Goal: Task Accomplishment & Management: Complete application form

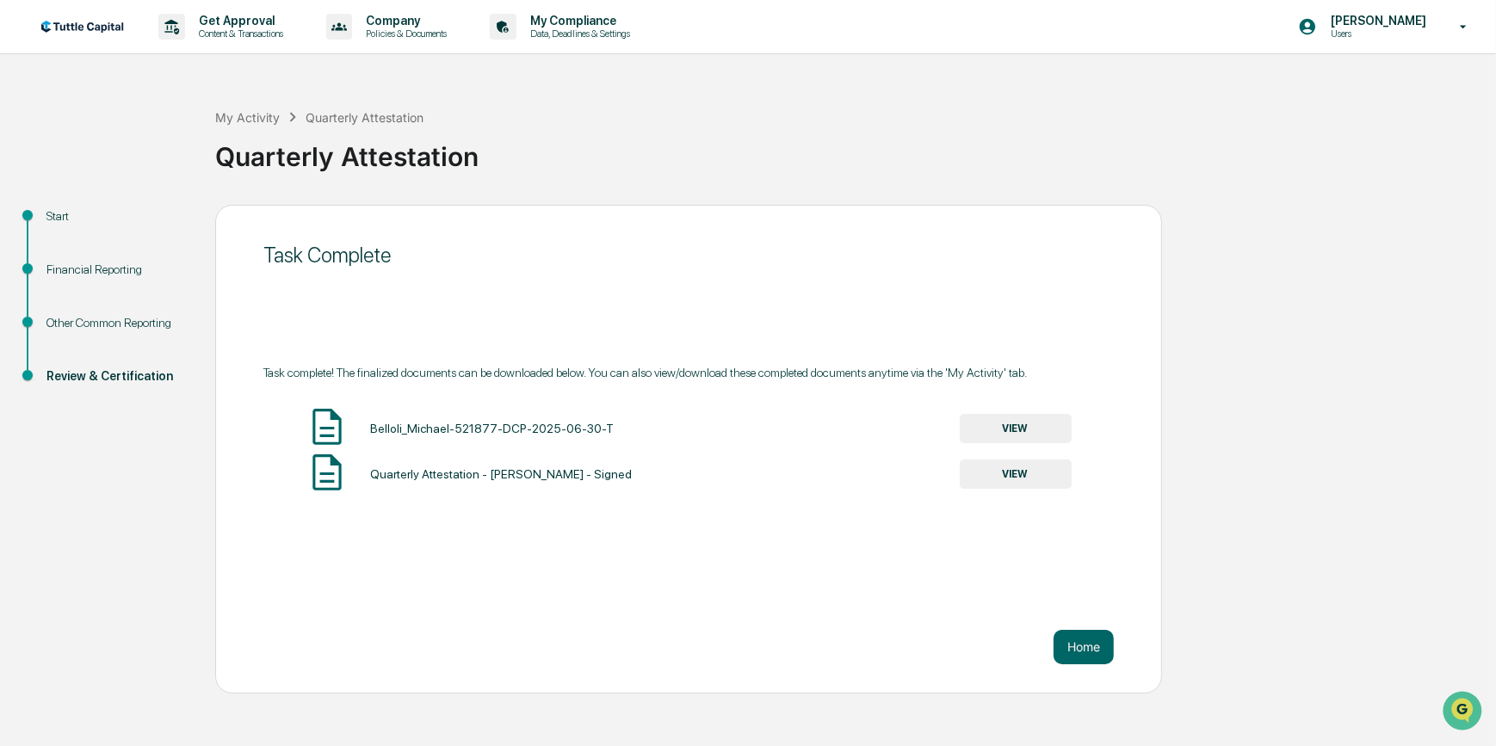
click at [1019, 474] on button "VIEW" at bounding box center [1016, 474] width 112 height 29
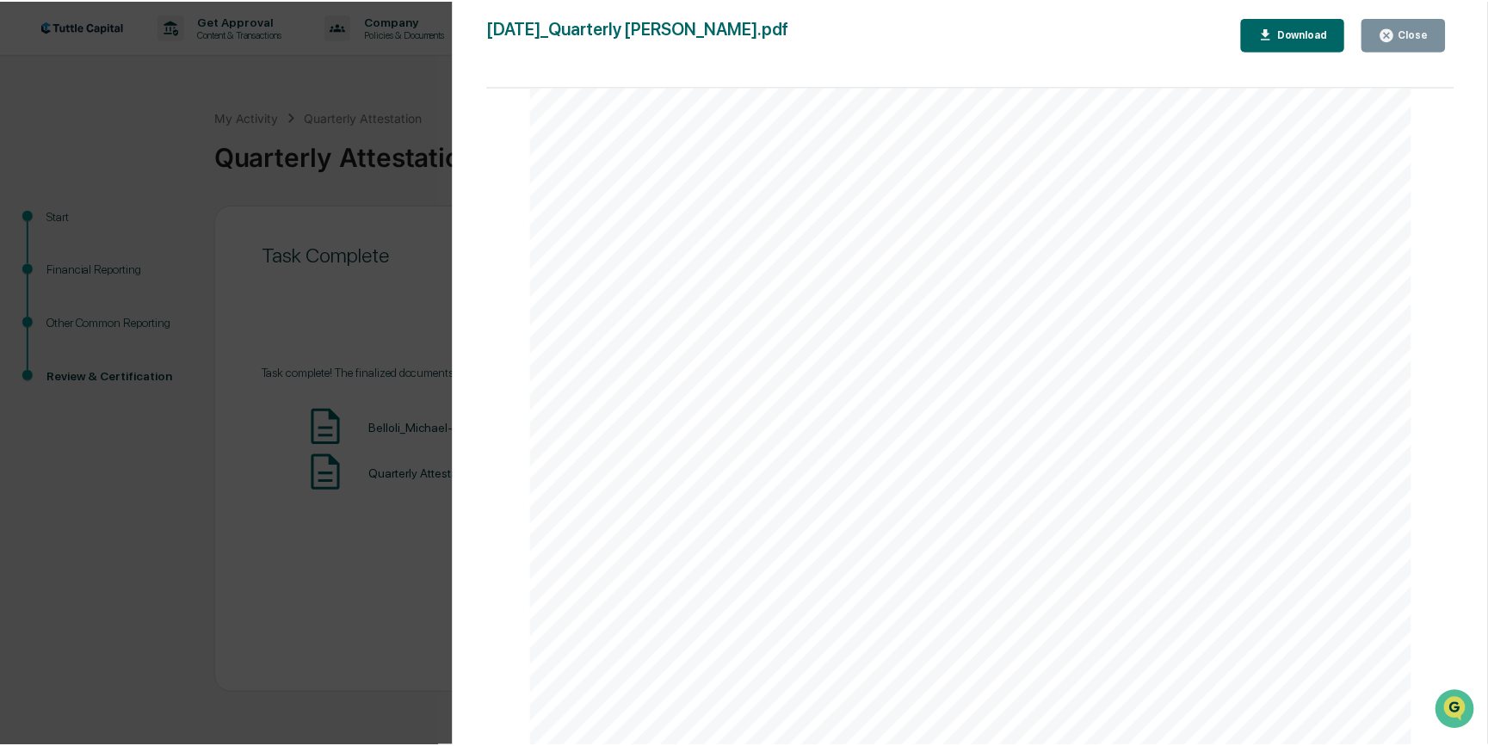
scroll to position [7120, 0]
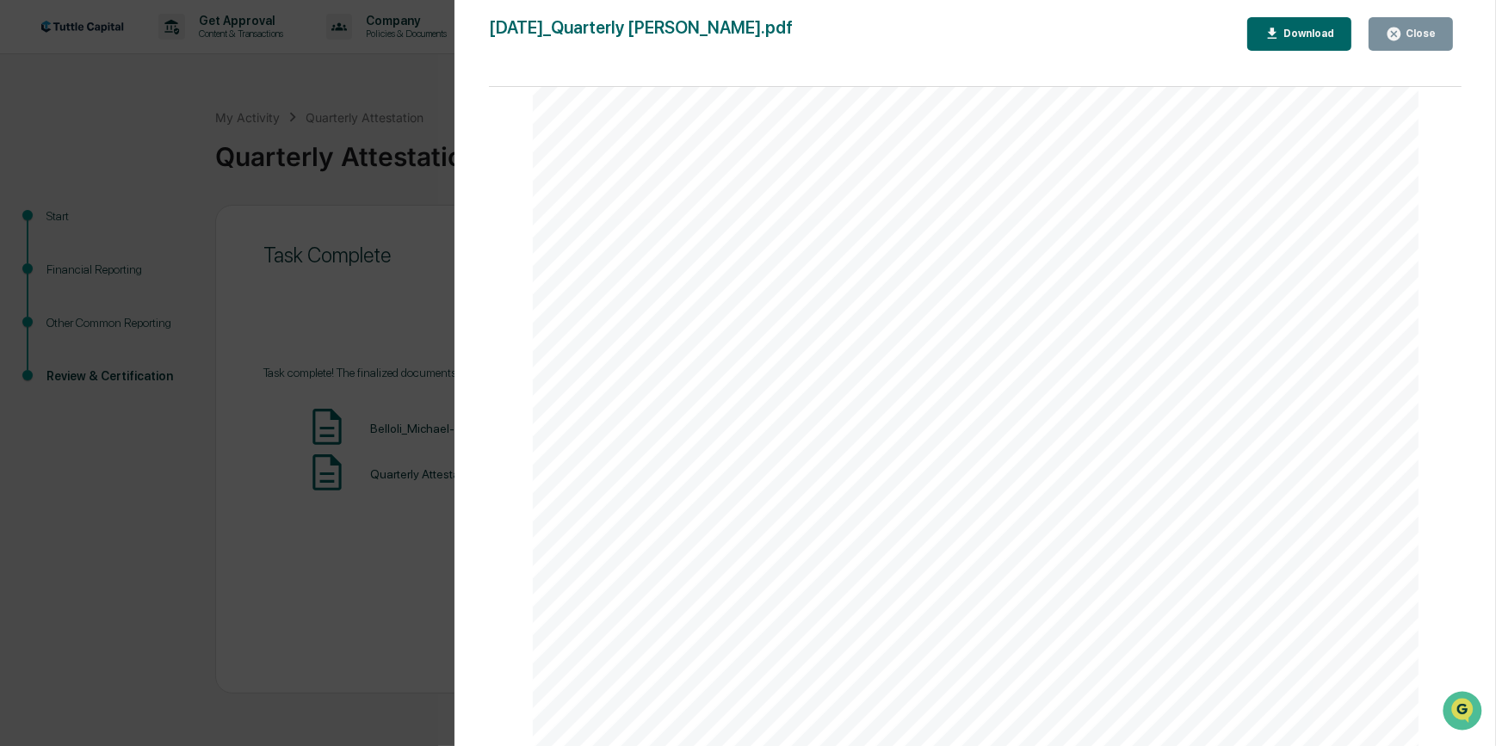
click at [1398, 28] on icon "button" at bounding box center [1394, 34] width 16 height 16
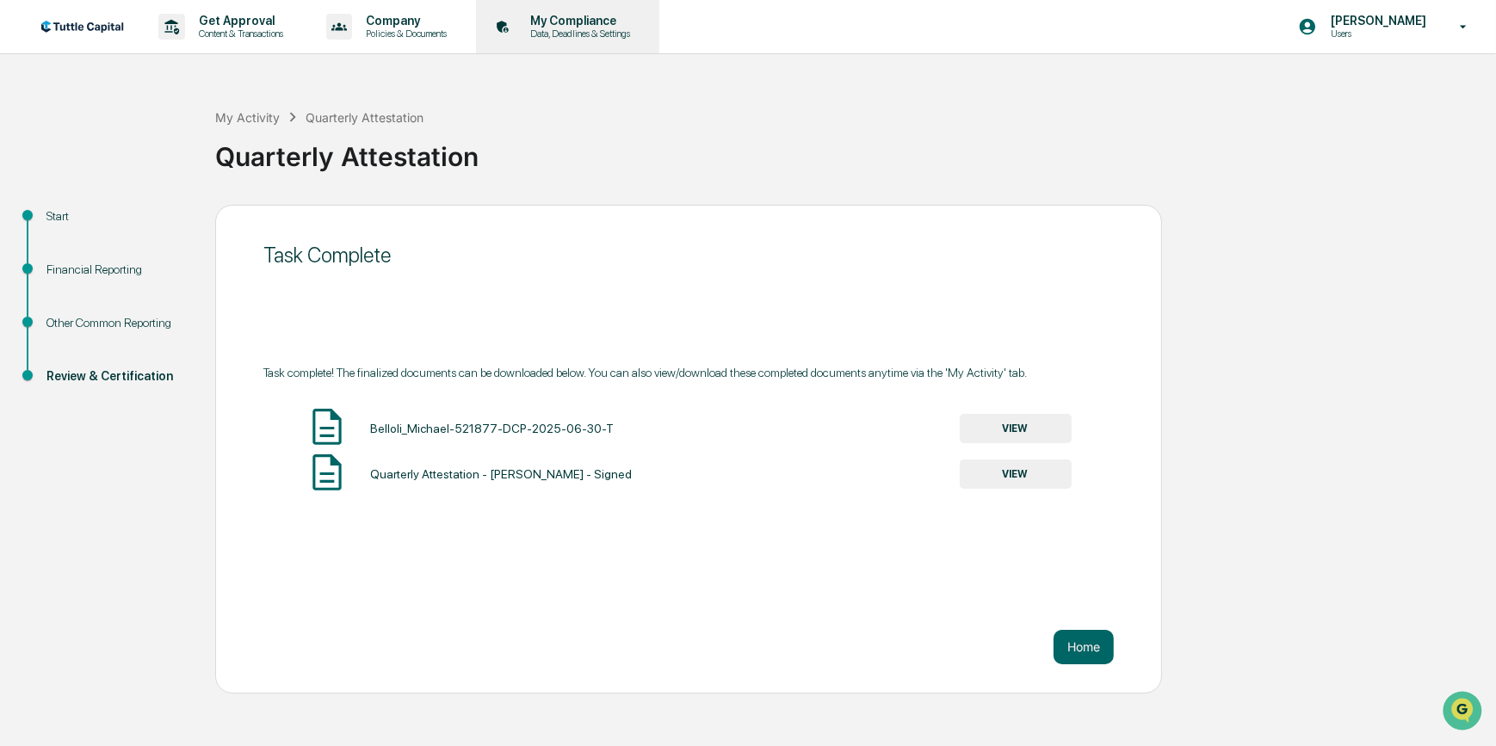
click at [590, 23] on p "My Compliance" at bounding box center [577, 21] width 122 height 14
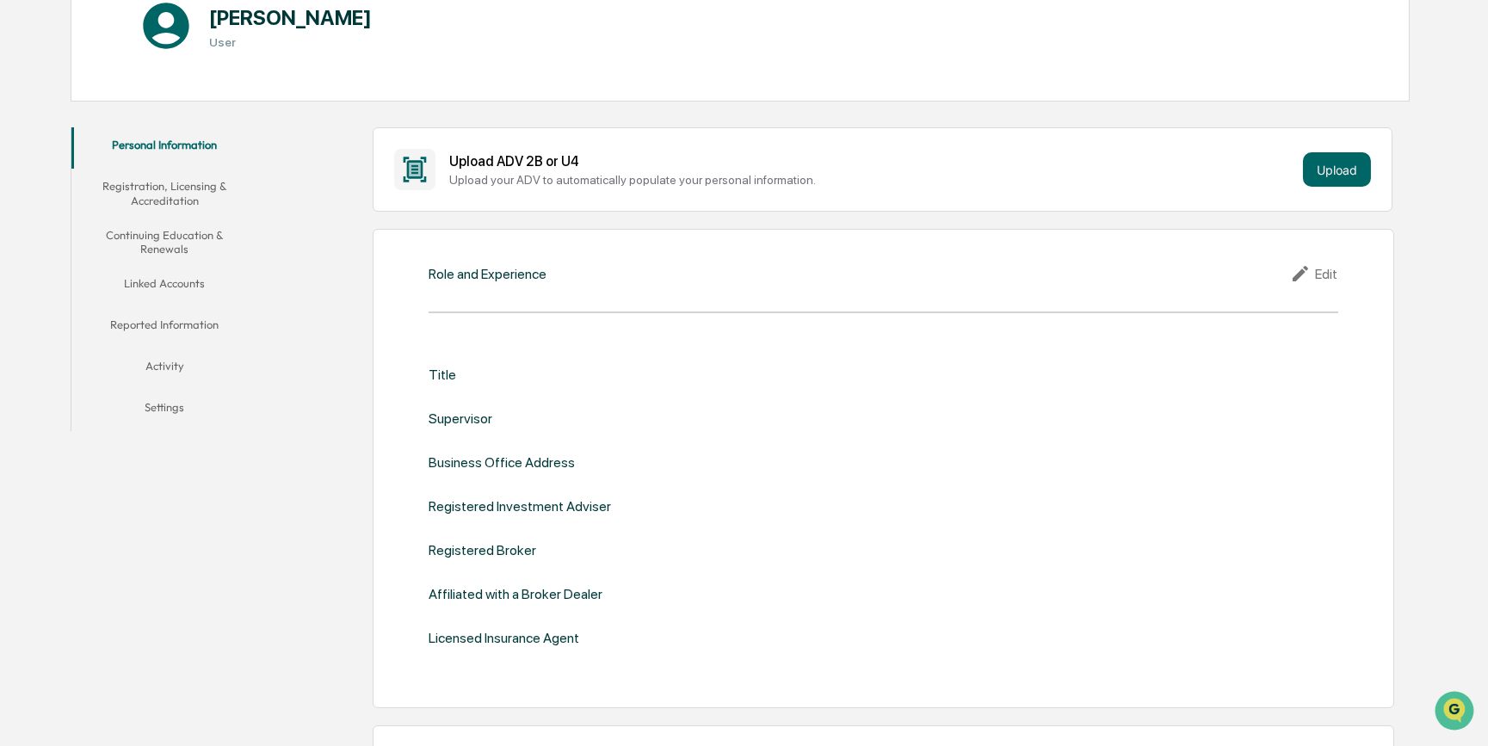
scroll to position [234, 0]
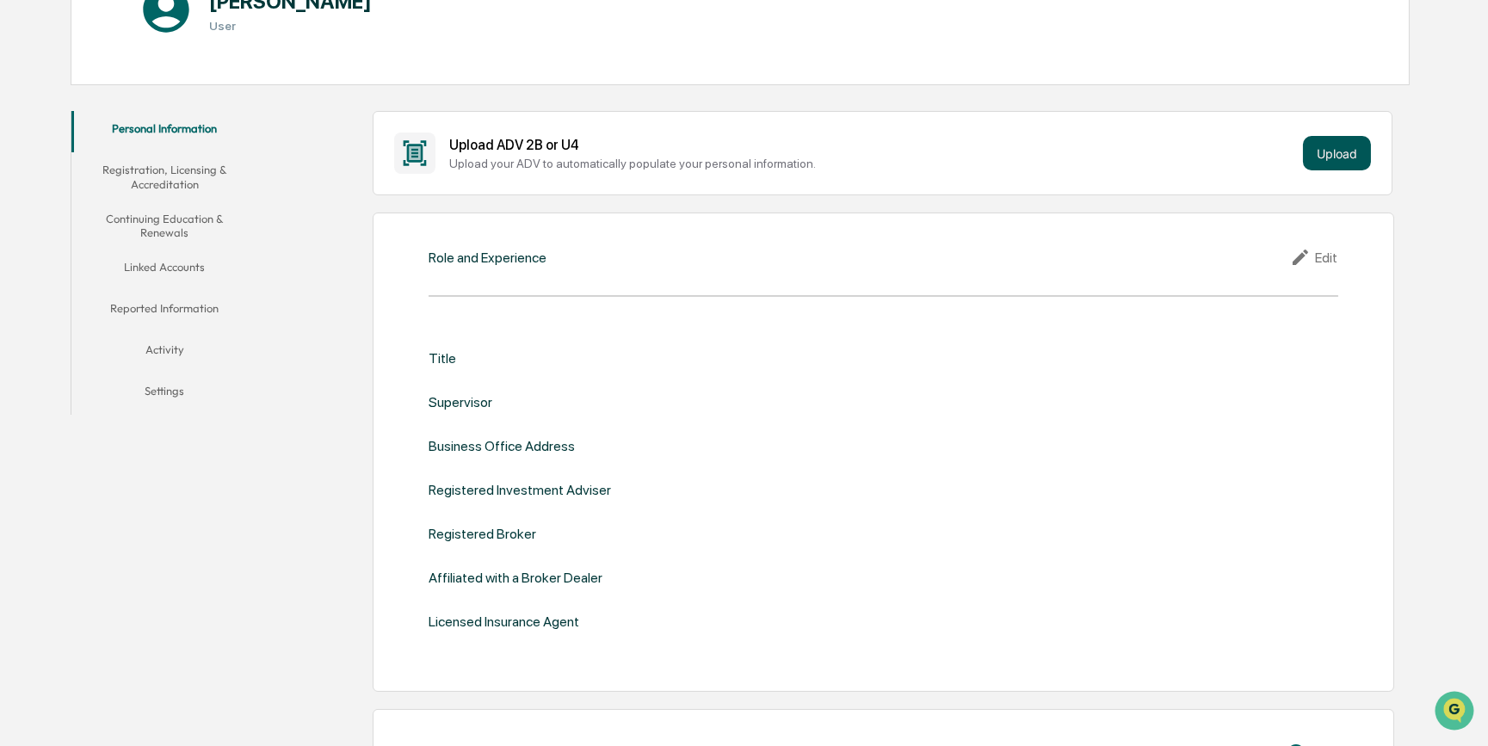
click at [1338, 155] on button "Upload" at bounding box center [1337, 153] width 68 height 34
click at [176, 267] on button "Linked Accounts" at bounding box center [164, 270] width 187 height 41
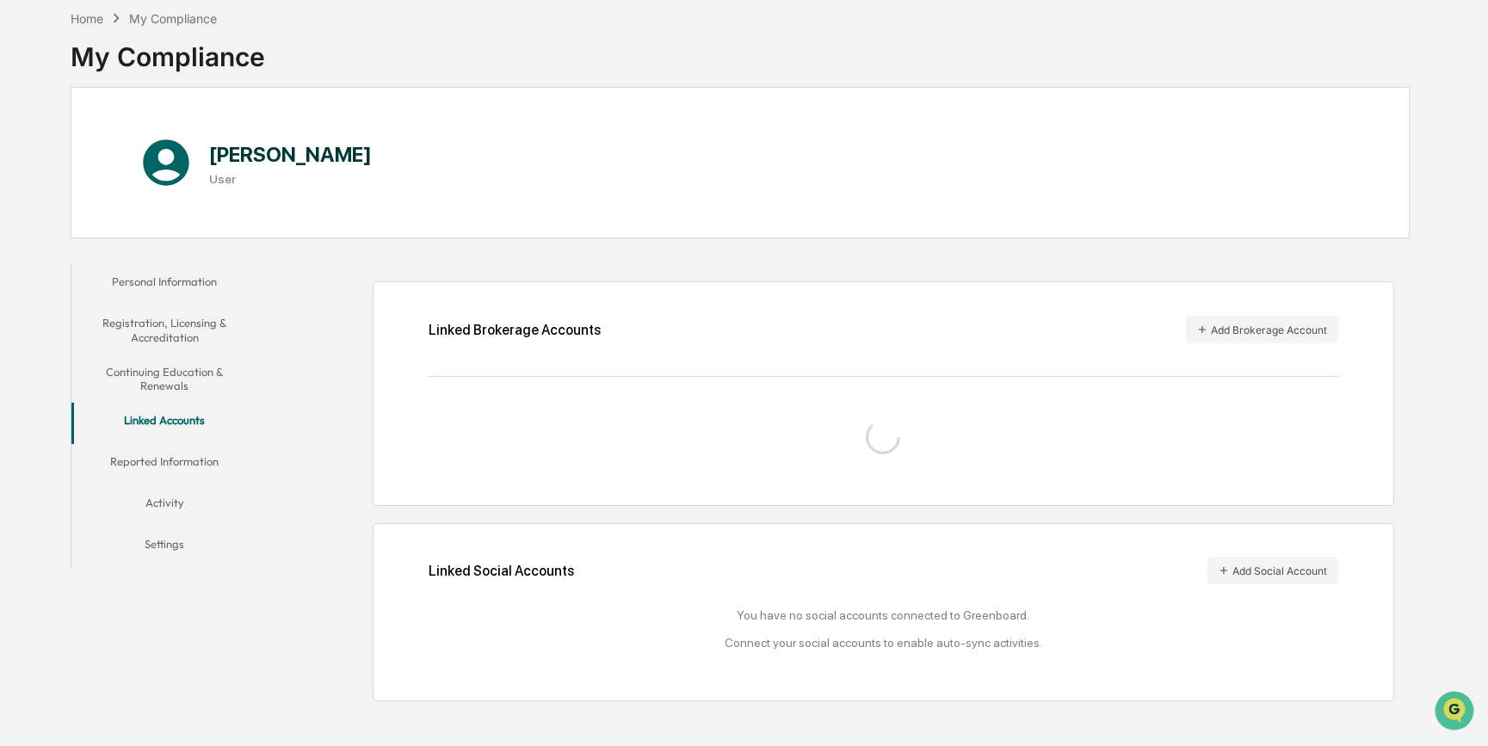
scroll to position [140, 0]
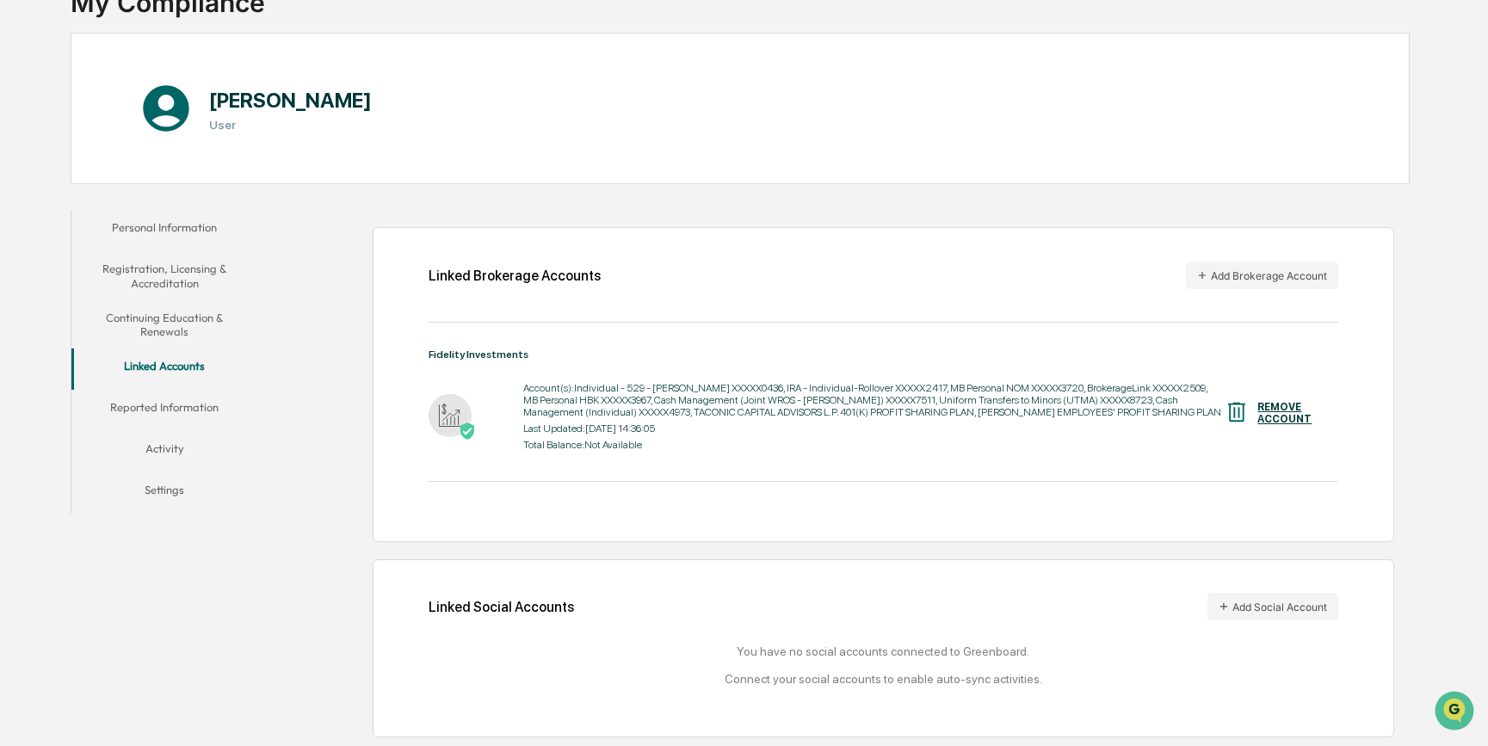
click at [193, 264] on button "Registration, Licensing & Accreditation" at bounding box center [164, 275] width 187 height 49
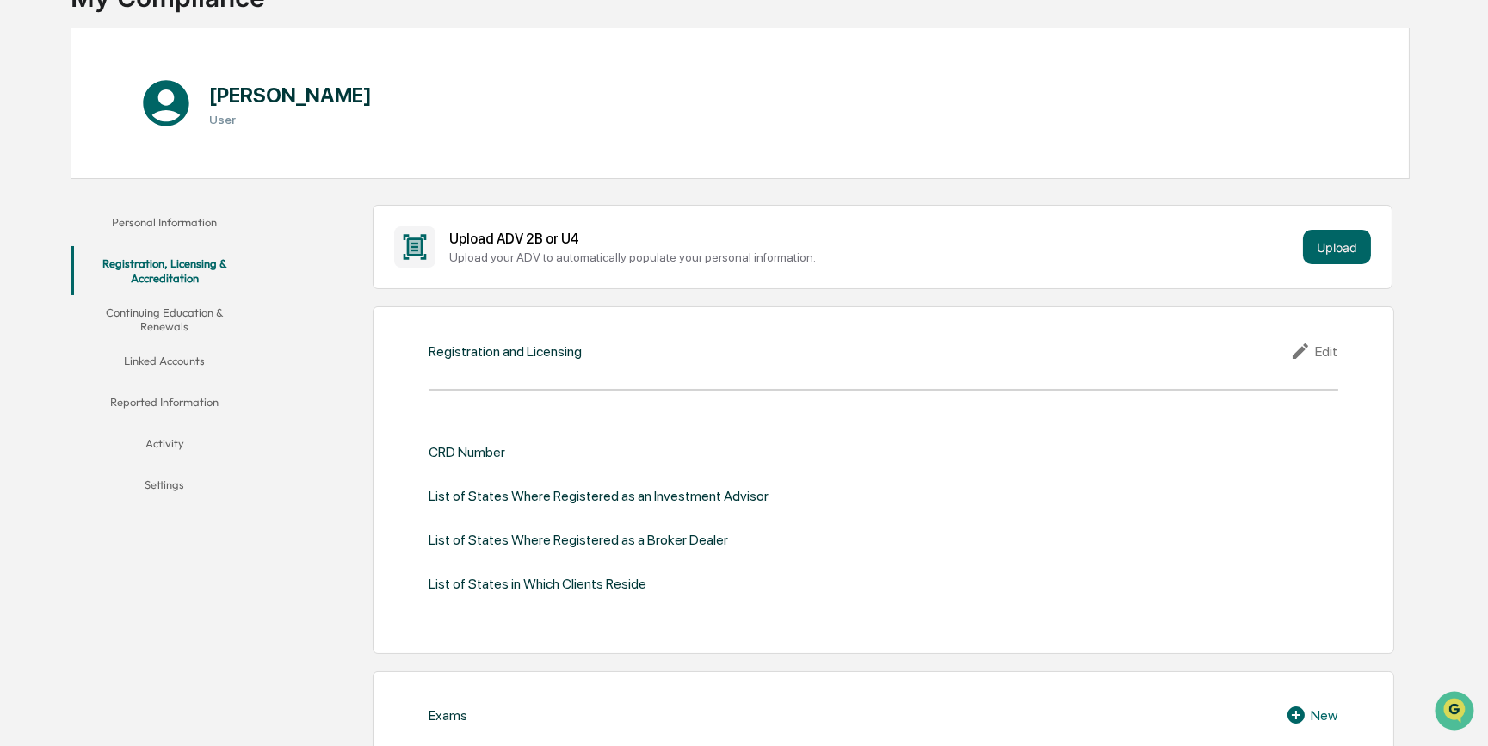
click at [185, 226] on button "Personal Information" at bounding box center [164, 225] width 187 height 41
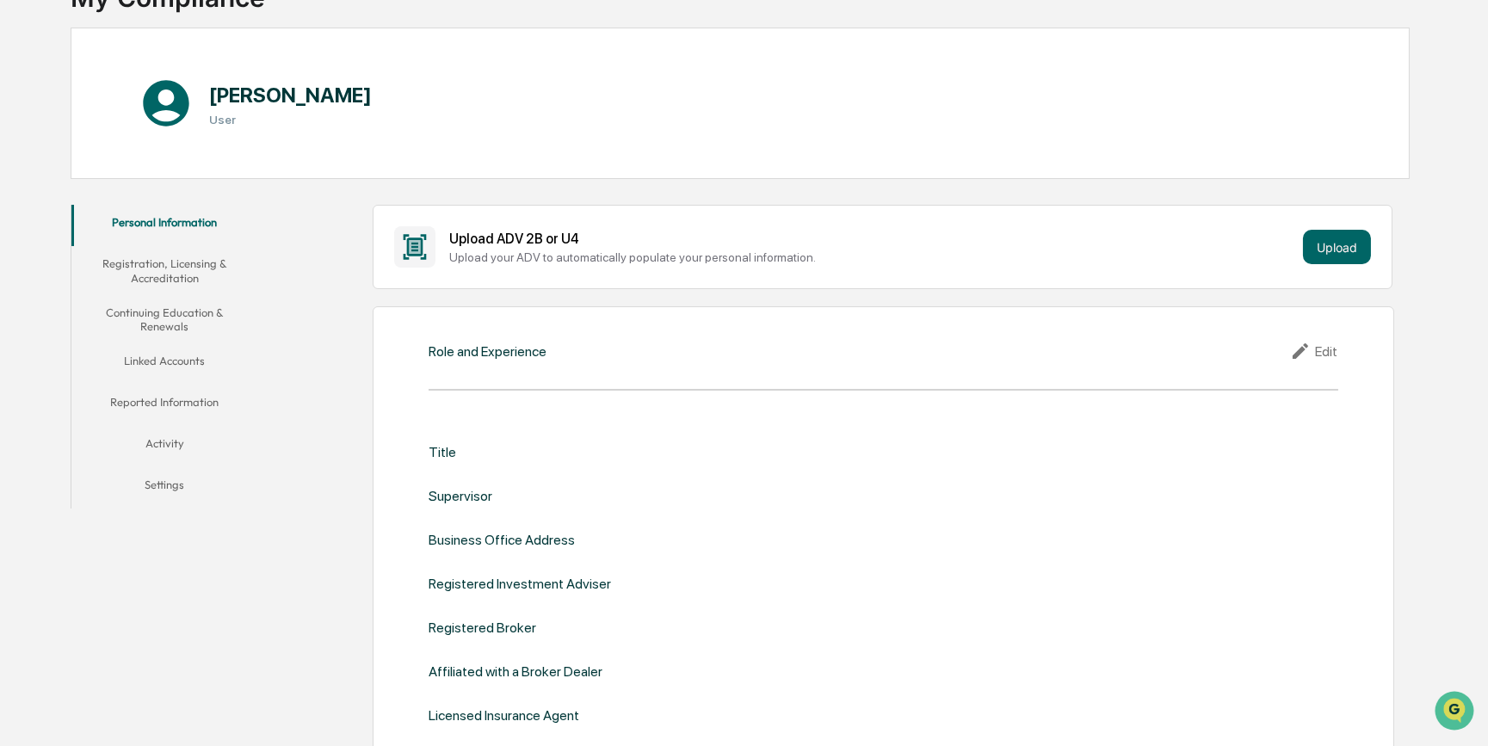
click at [188, 353] on button "Linked Accounts" at bounding box center [164, 363] width 187 height 41
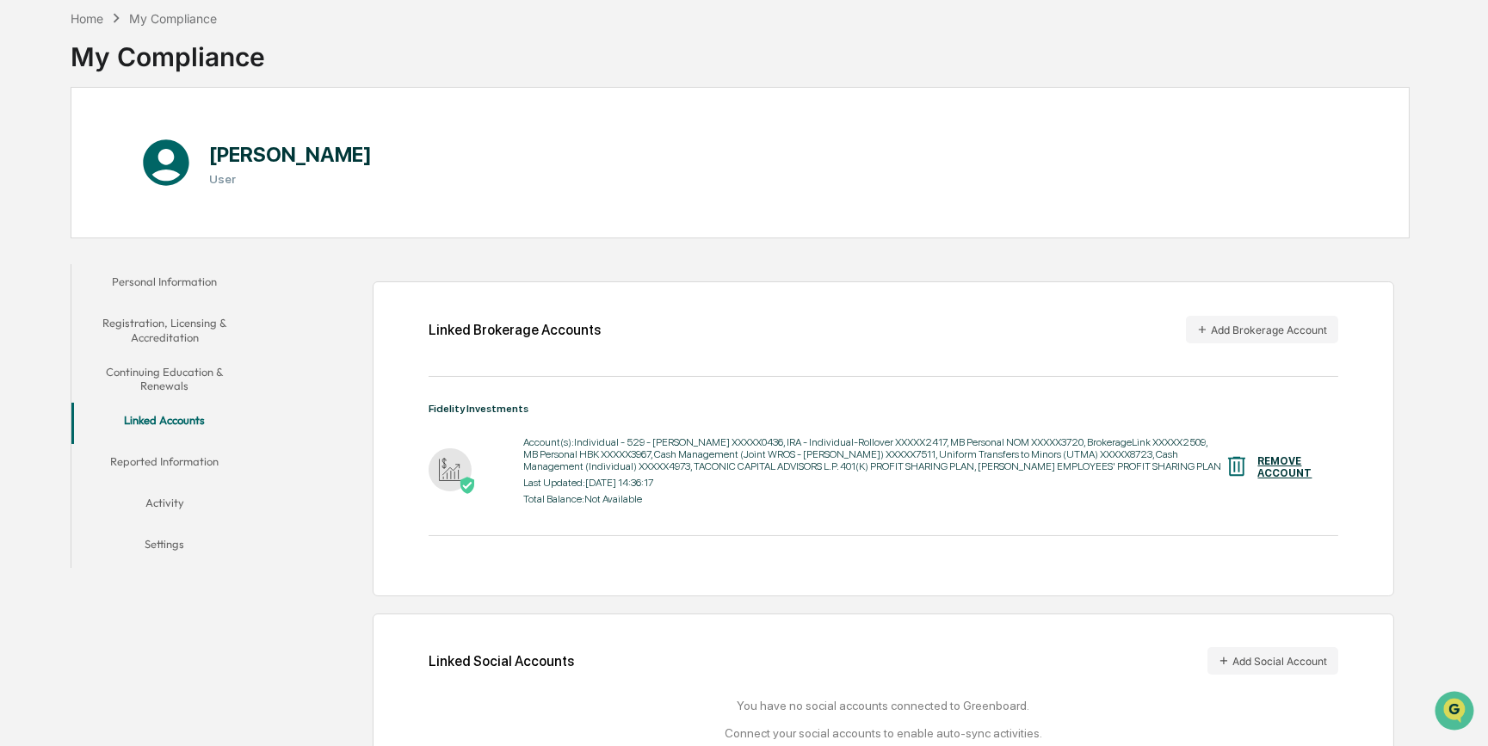
scroll to position [140, 0]
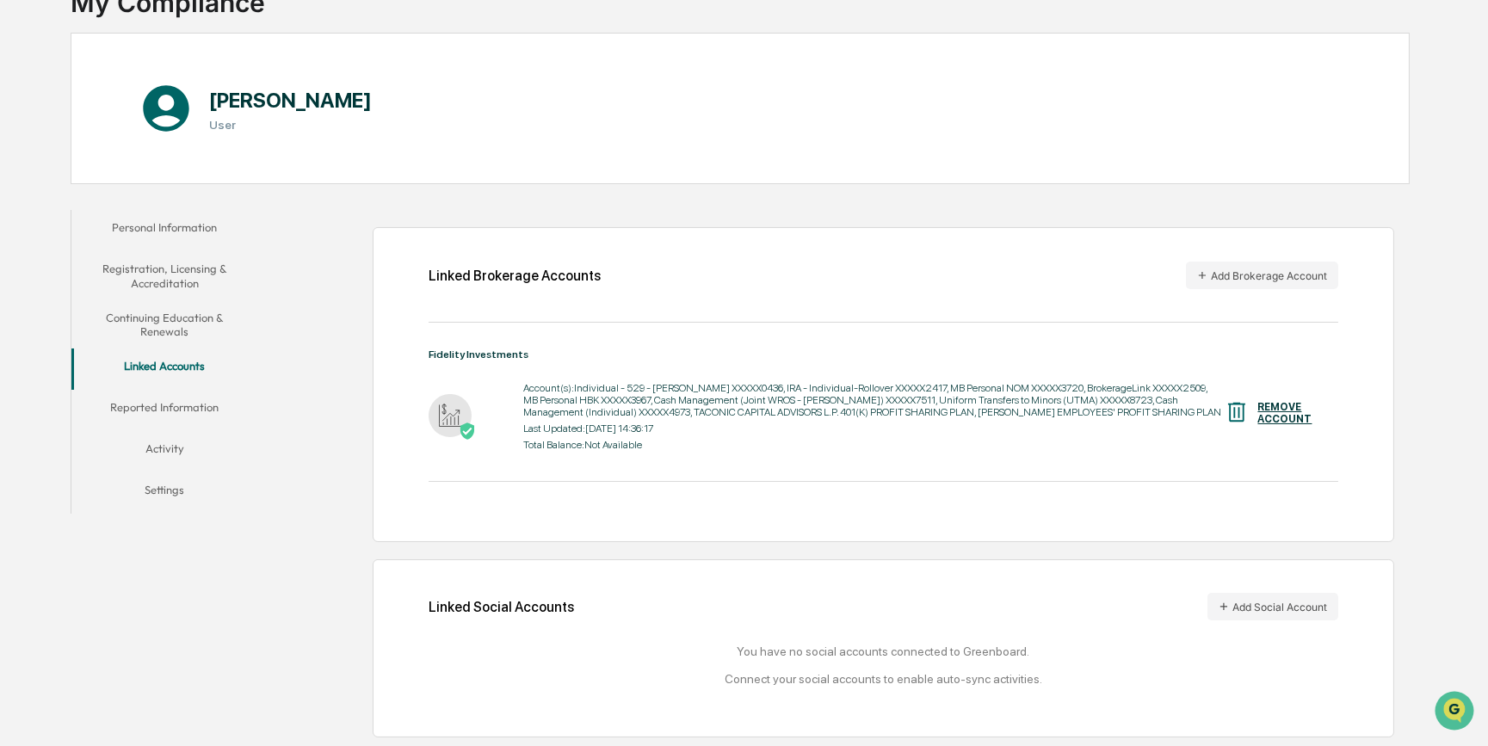
click at [199, 396] on button "Reported Information" at bounding box center [164, 410] width 187 height 41
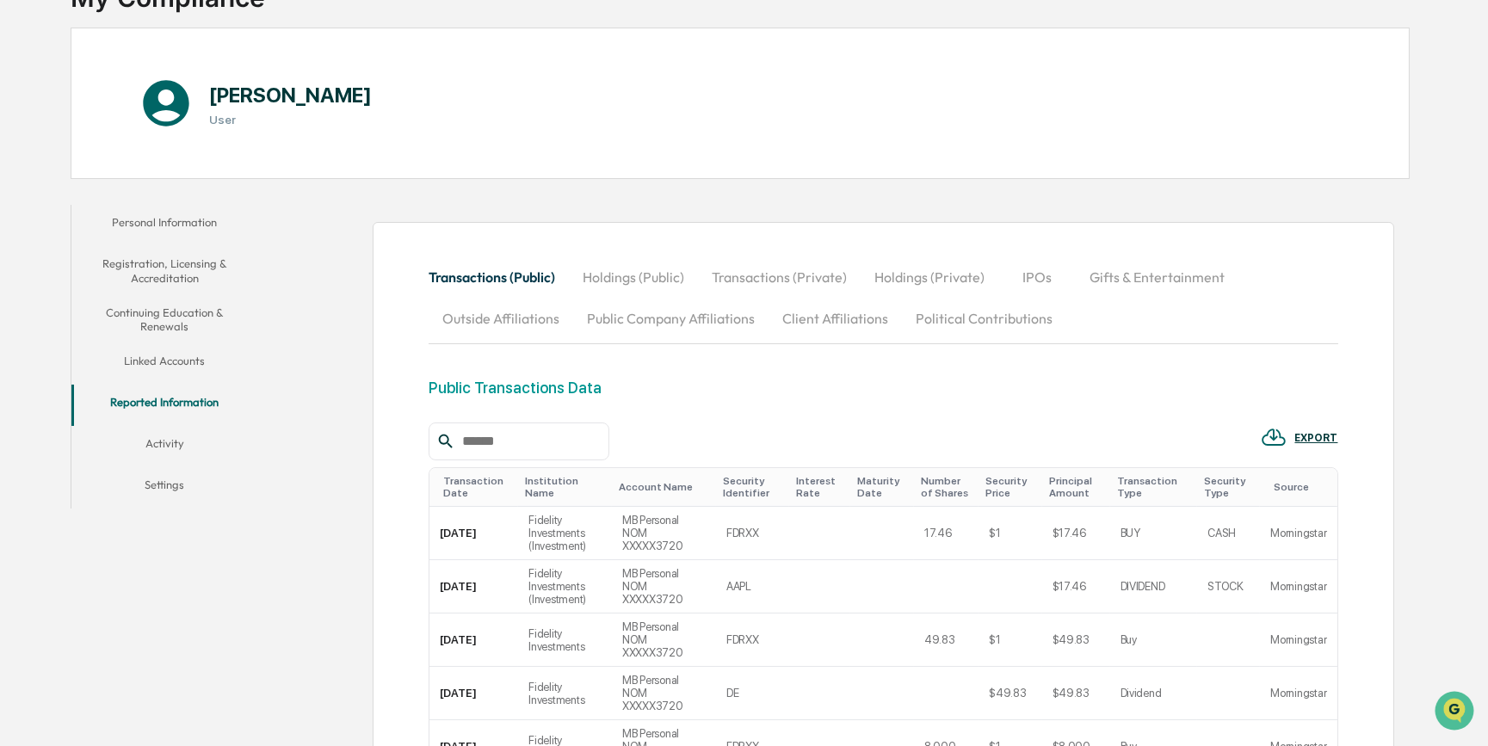
click at [180, 440] on button "Activity" at bounding box center [164, 446] width 187 height 41
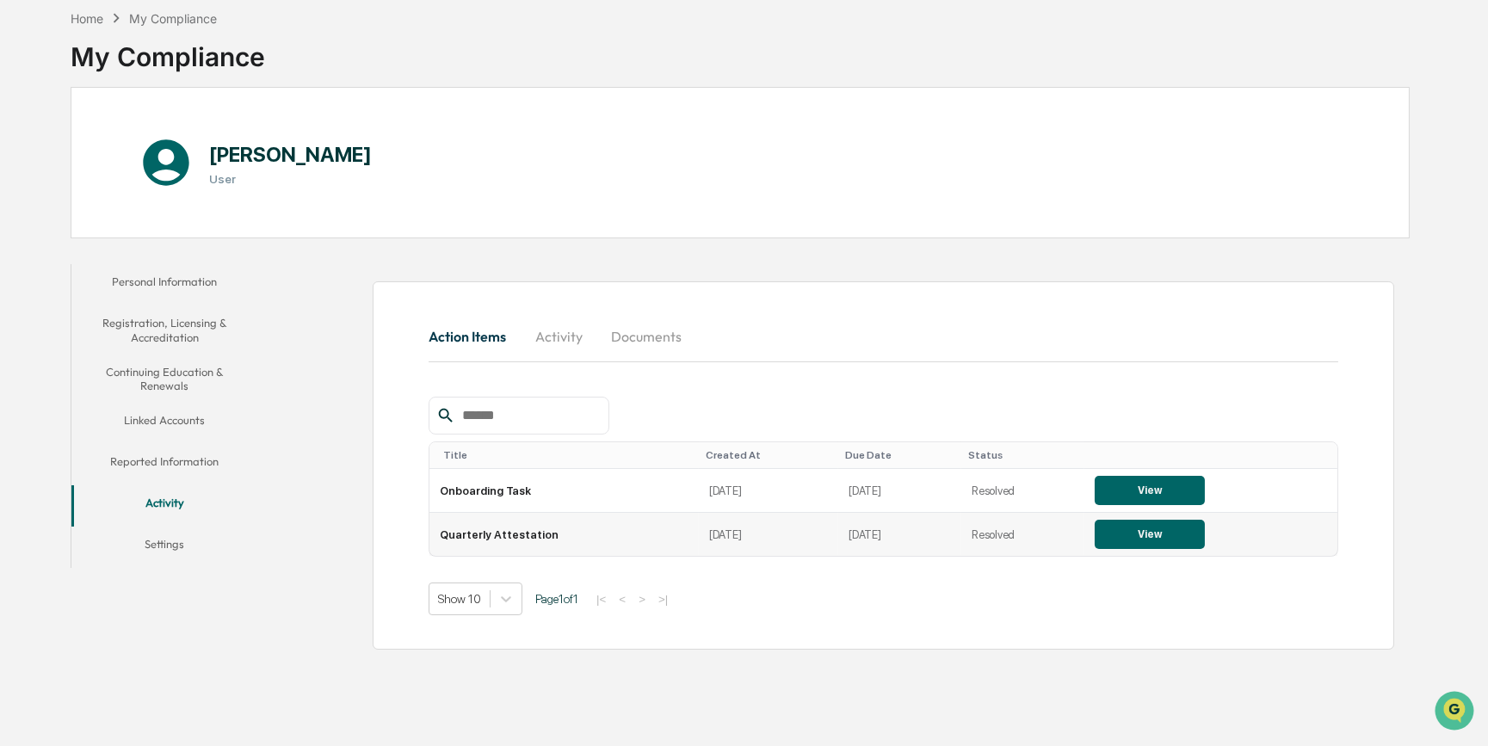
click at [1128, 534] on button "View" at bounding box center [1150, 534] width 110 height 29
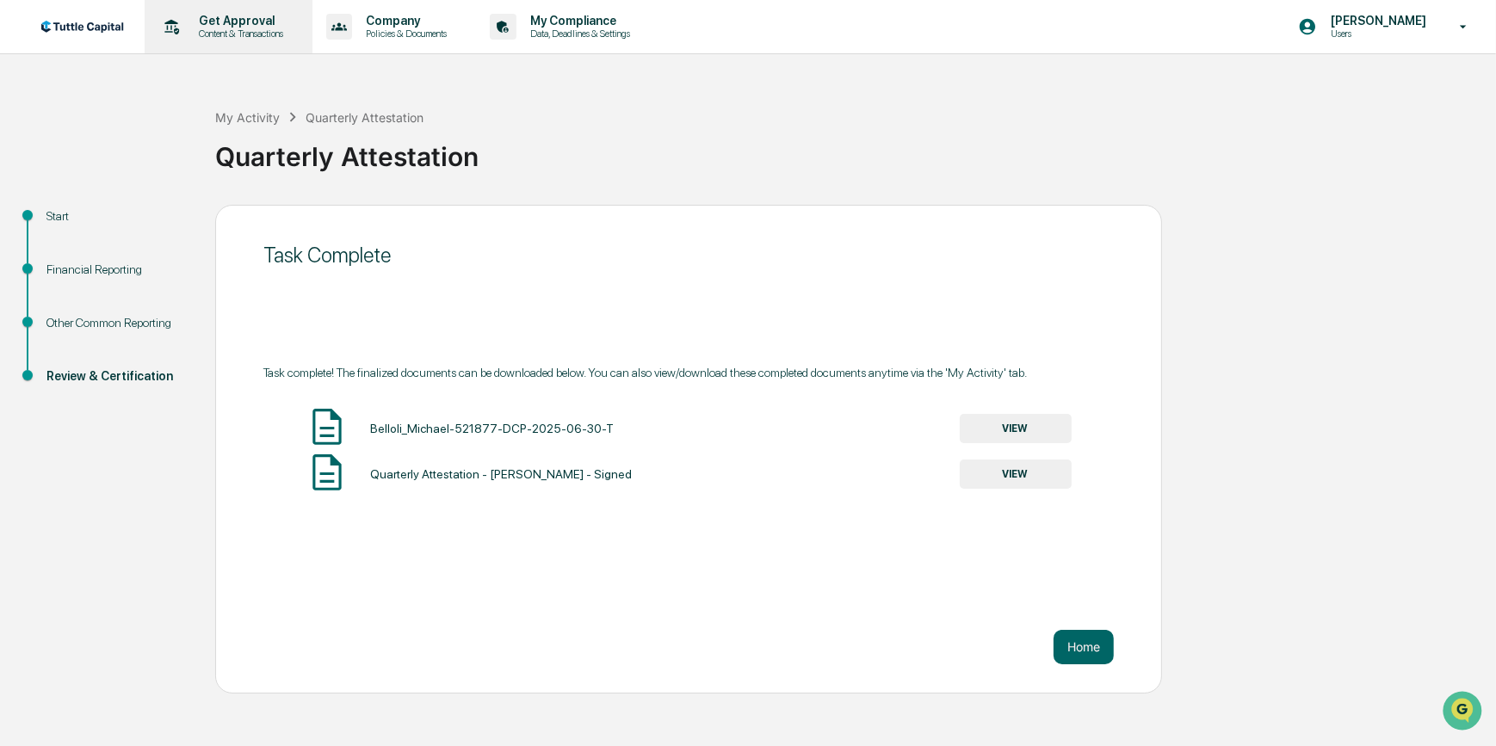
click at [248, 27] on p "Get Approval" at bounding box center [238, 21] width 107 height 14
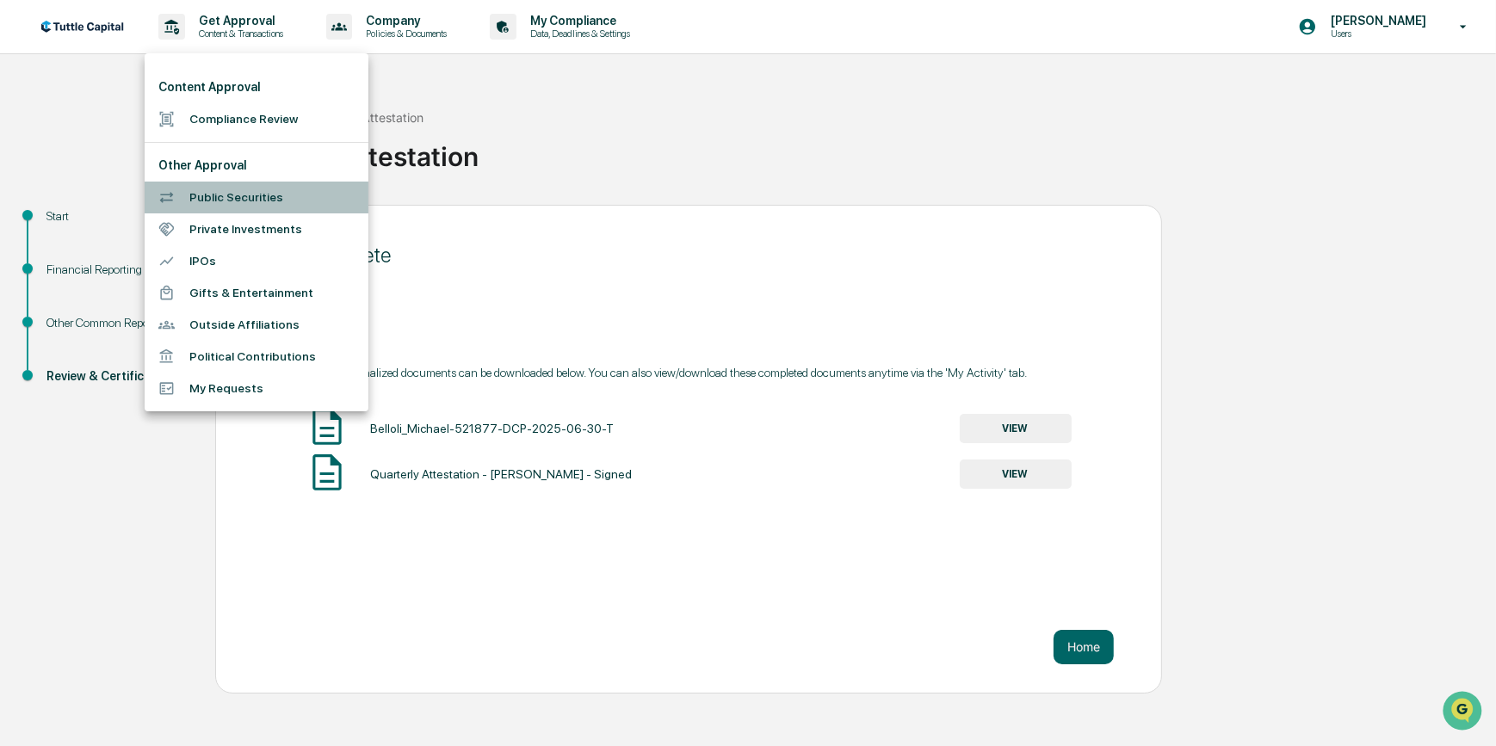
click at [263, 196] on li "Public Securities" at bounding box center [257, 198] width 224 height 32
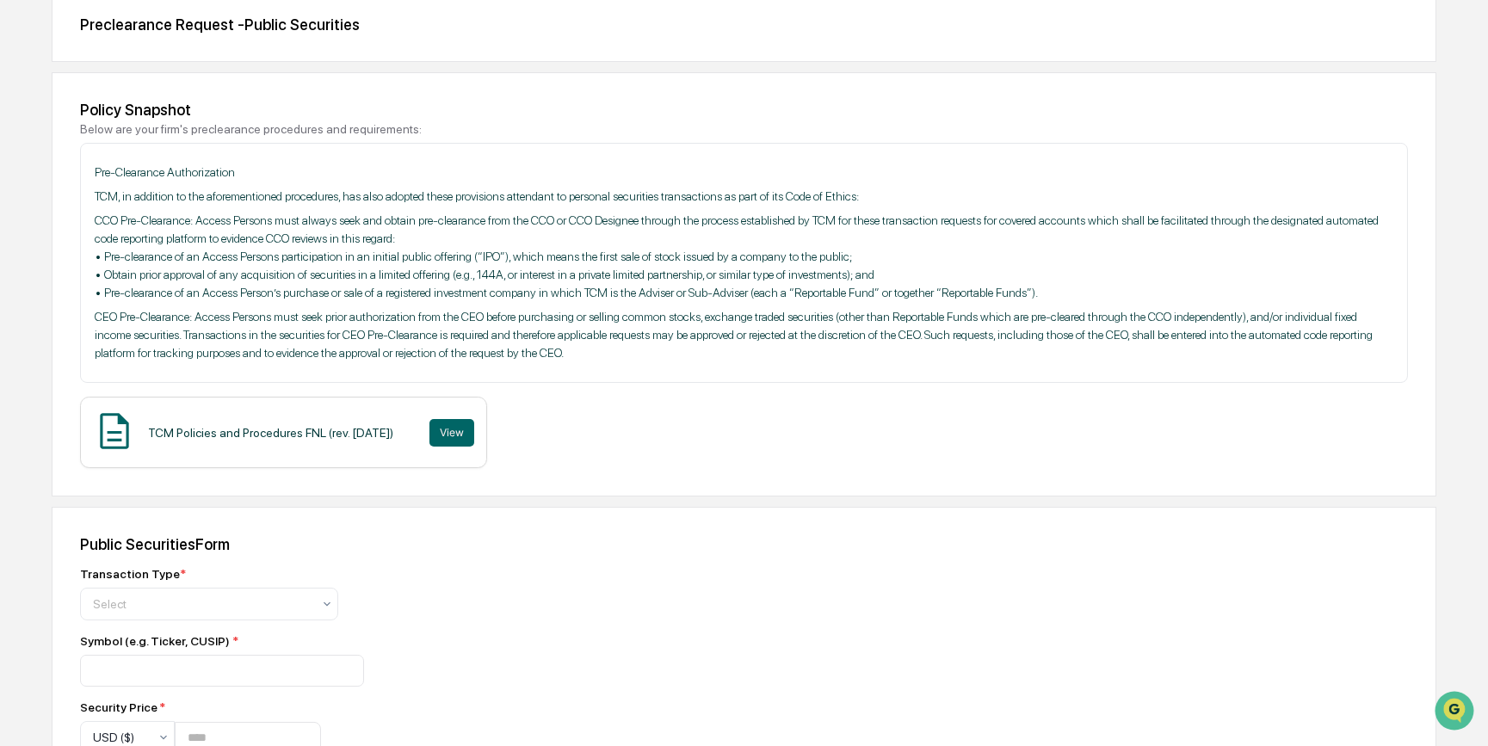
scroll to position [156, 0]
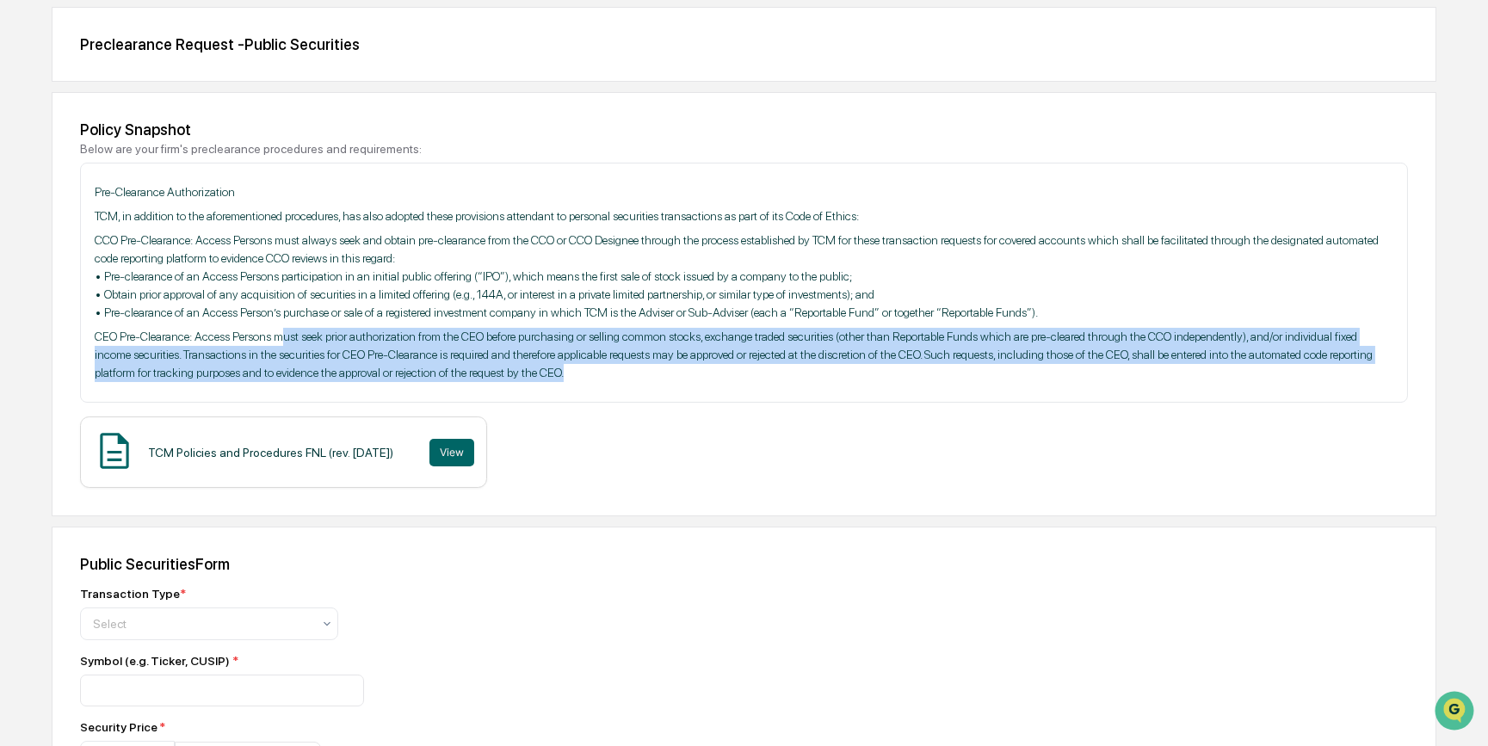
drag, startPoint x: 285, startPoint y: 337, endPoint x: 760, endPoint y: 376, distance: 476.7
click at [760, 376] on p "CEO Pre-Clearance: Access Persons must seek prior authorization from the CEO be…" at bounding box center [744, 355] width 1299 height 54
click at [761, 376] on p "CEO Pre-Clearance: Access Persons must seek prior authorization from the CEO be…" at bounding box center [744, 355] width 1299 height 54
drag, startPoint x: 129, startPoint y: 344, endPoint x: 611, endPoint y: 366, distance: 482.5
click at [611, 366] on p "CEO Pre-Clearance: Access Persons must seek prior authorization from the CEO be…" at bounding box center [744, 355] width 1299 height 54
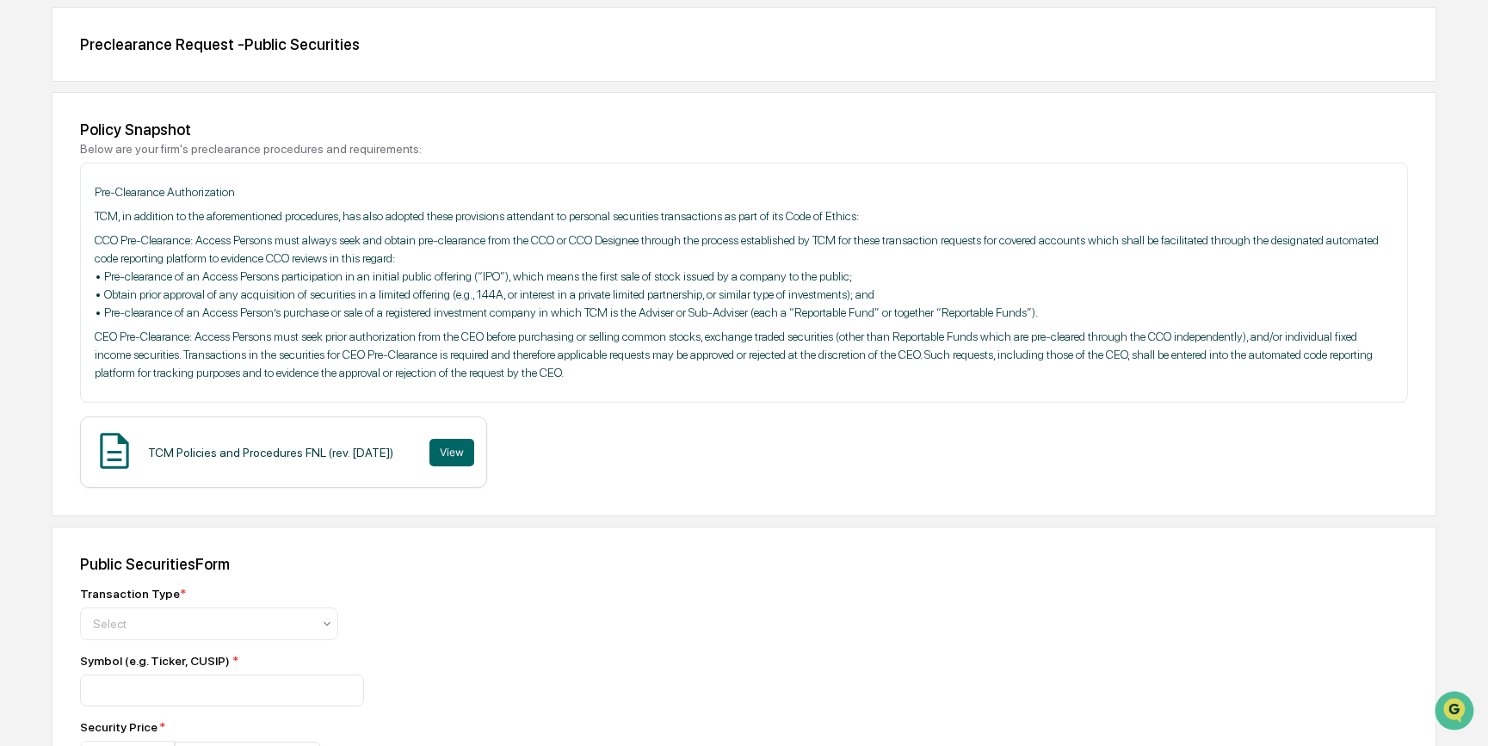
click at [613, 366] on p "CEO Pre-Clearance: Access Persons must seek prior authorization from the CEO be…" at bounding box center [744, 355] width 1299 height 54
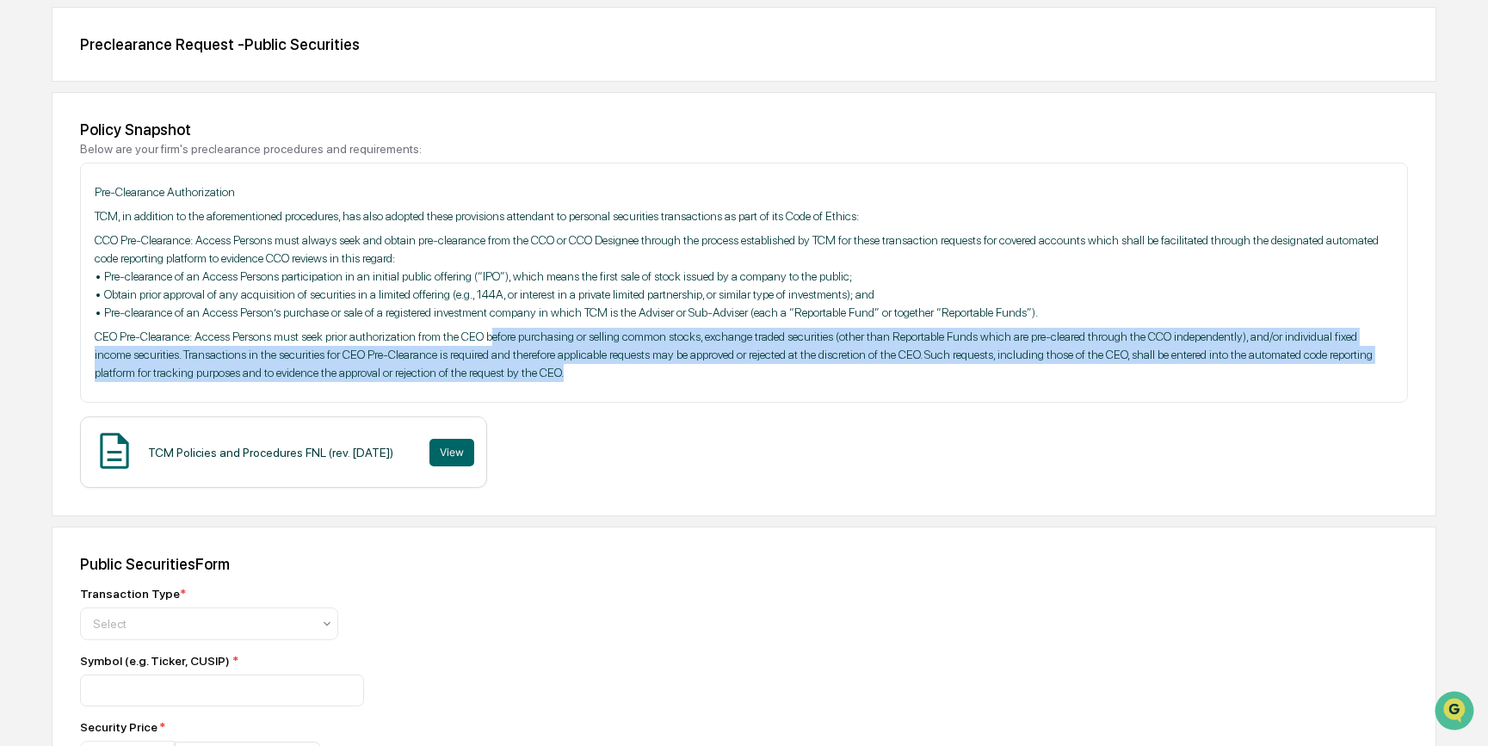
drag, startPoint x: 495, startPoint y: 338, endPoint x: 642, endPoint y: 373, distance: 151.2
click at [642, 373] on p "CEO Pre-Clearance: Access Persons must seek prior authorization from the CEO be…" at bounding box center [744, 355] width 1299 height 54
drag, startPoint x: 642, startPoint y: 373, endPoint x: 652, endPoint y: 370, distance: 9.8
click at [652, 370] on p "CEO Pre-Clearance: Access Persons must seek prior authorization from the CEO be…" at bounding box center [744, 355] width 1299 height 54
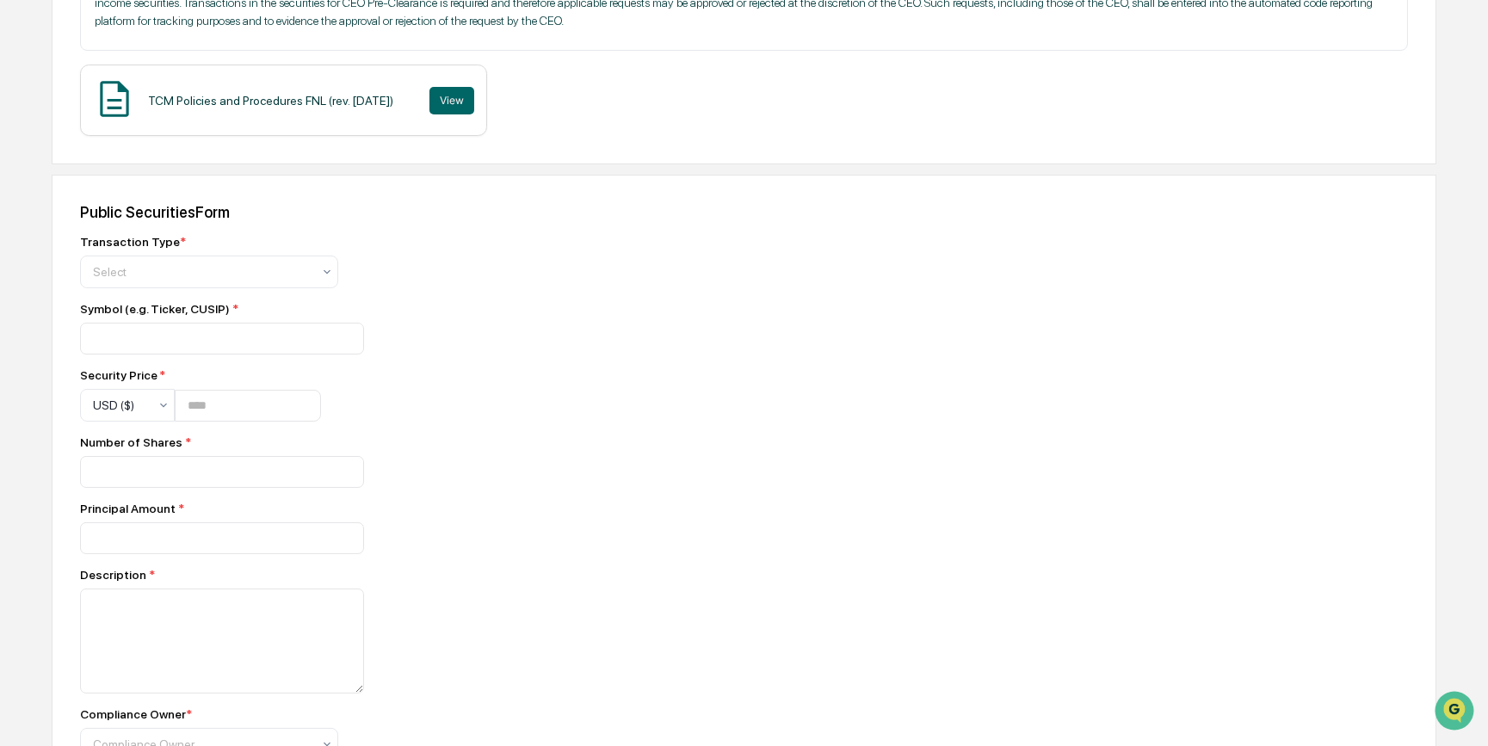
scroll to position [547, 0]
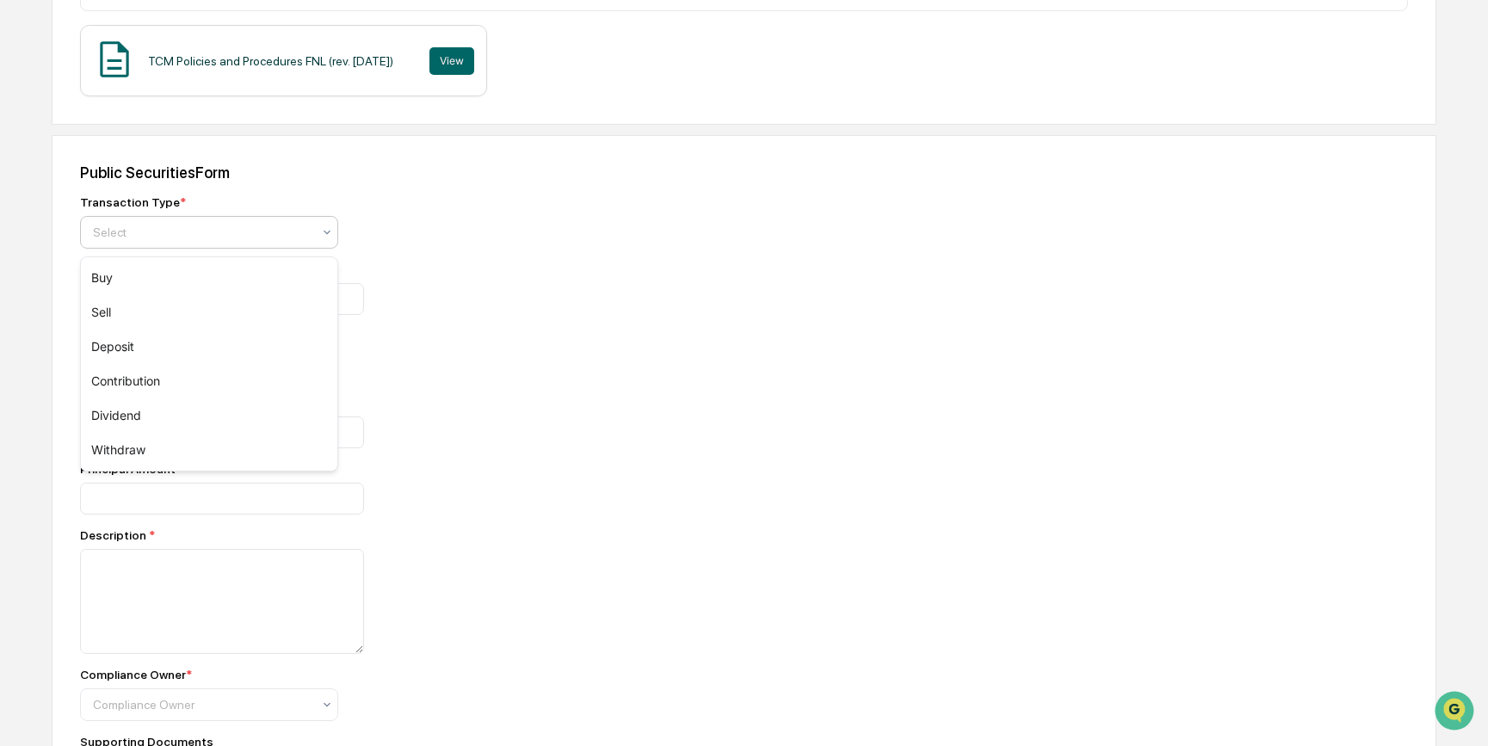
click at [250, 232] on div at bounding box center [202, 232] width 219 height 17
click at [197, 269] on div "Buy" at bounding box center [209, 278] width 257 height 34
click at [145, 230] on div at bounding box center [202, 232] width 219 height 17
type input "*"
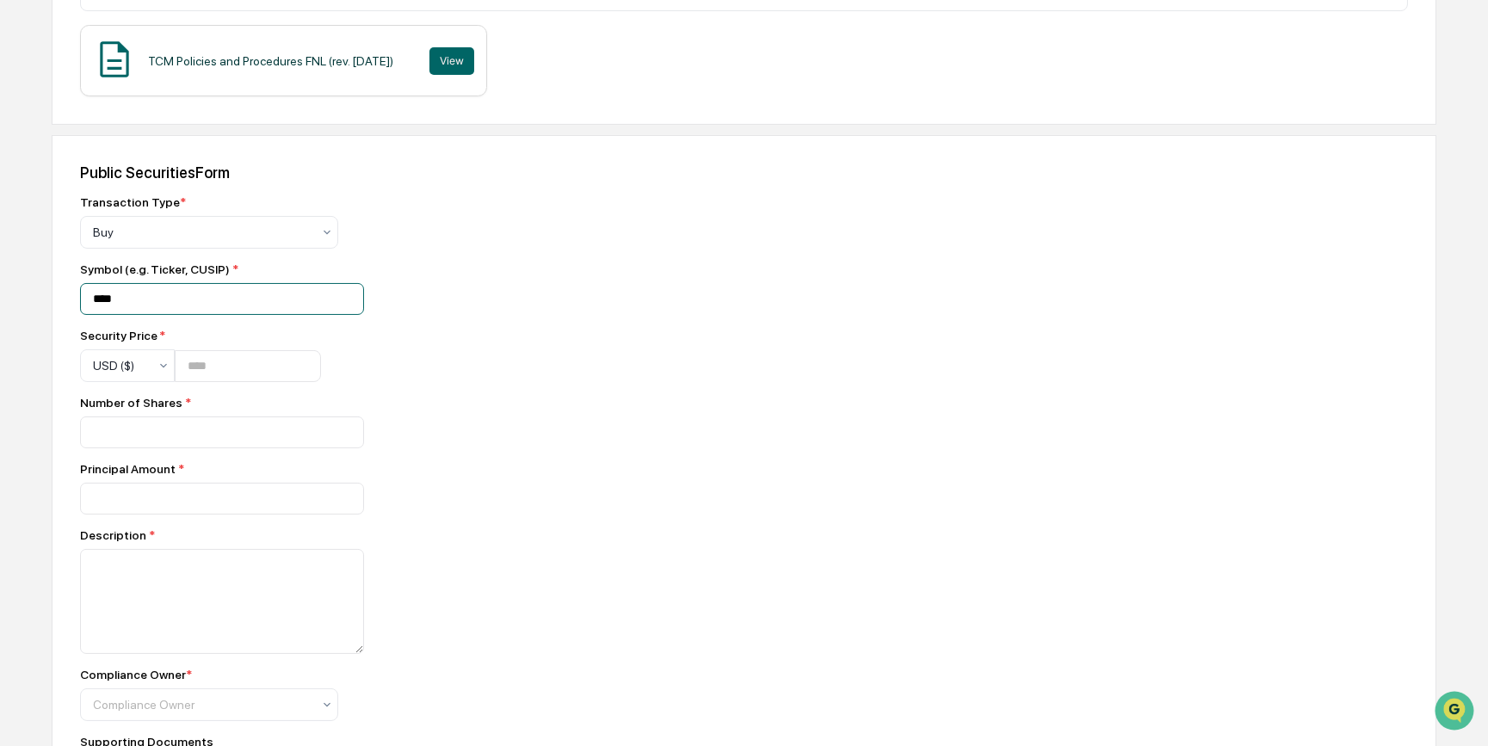
type input "****"
click at [244, 378] on input "number" at bounding box center [248, 366] width 146 height 32
type input "****"
click at [119, 431] on input "number" at bounding box center [222, 433] width 284 height 32
type input "***"
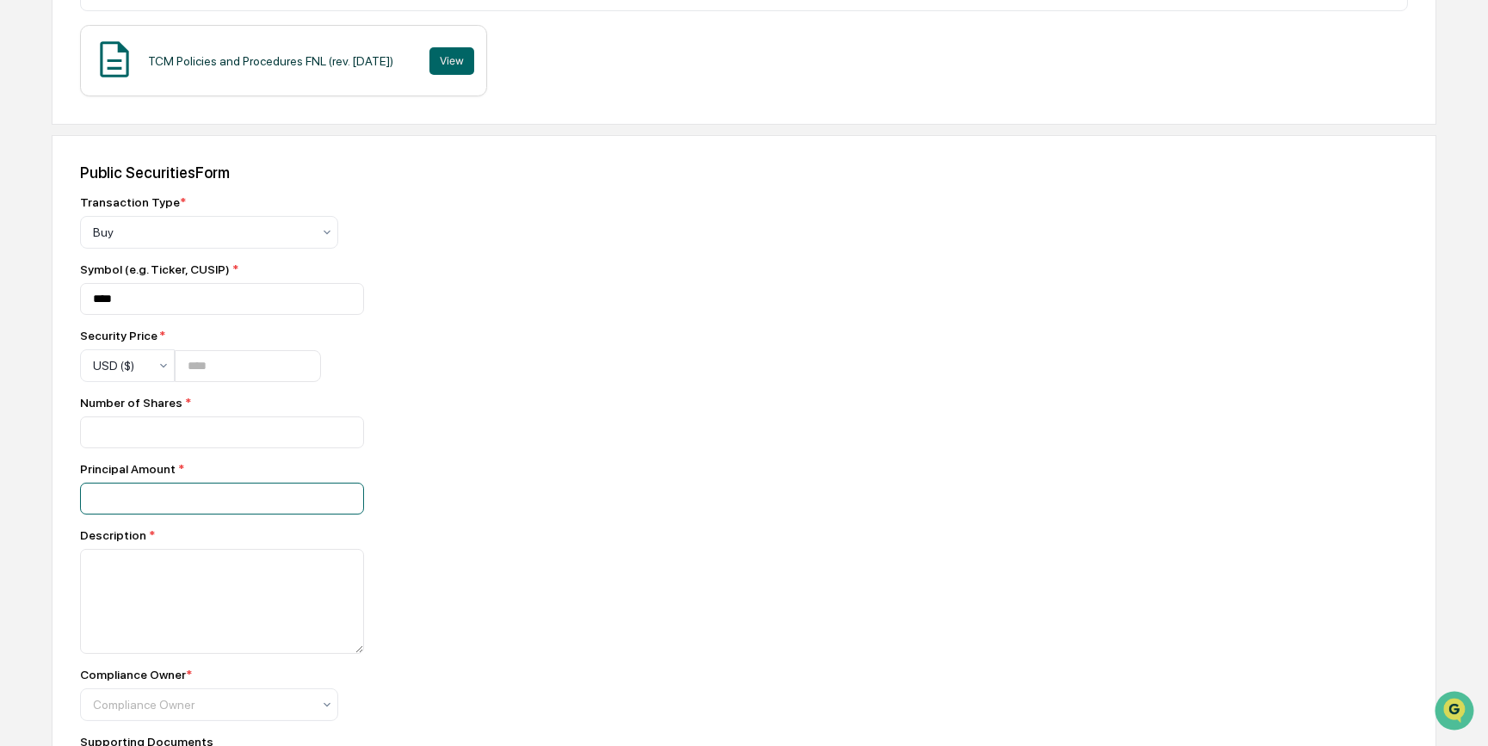
type input "***"
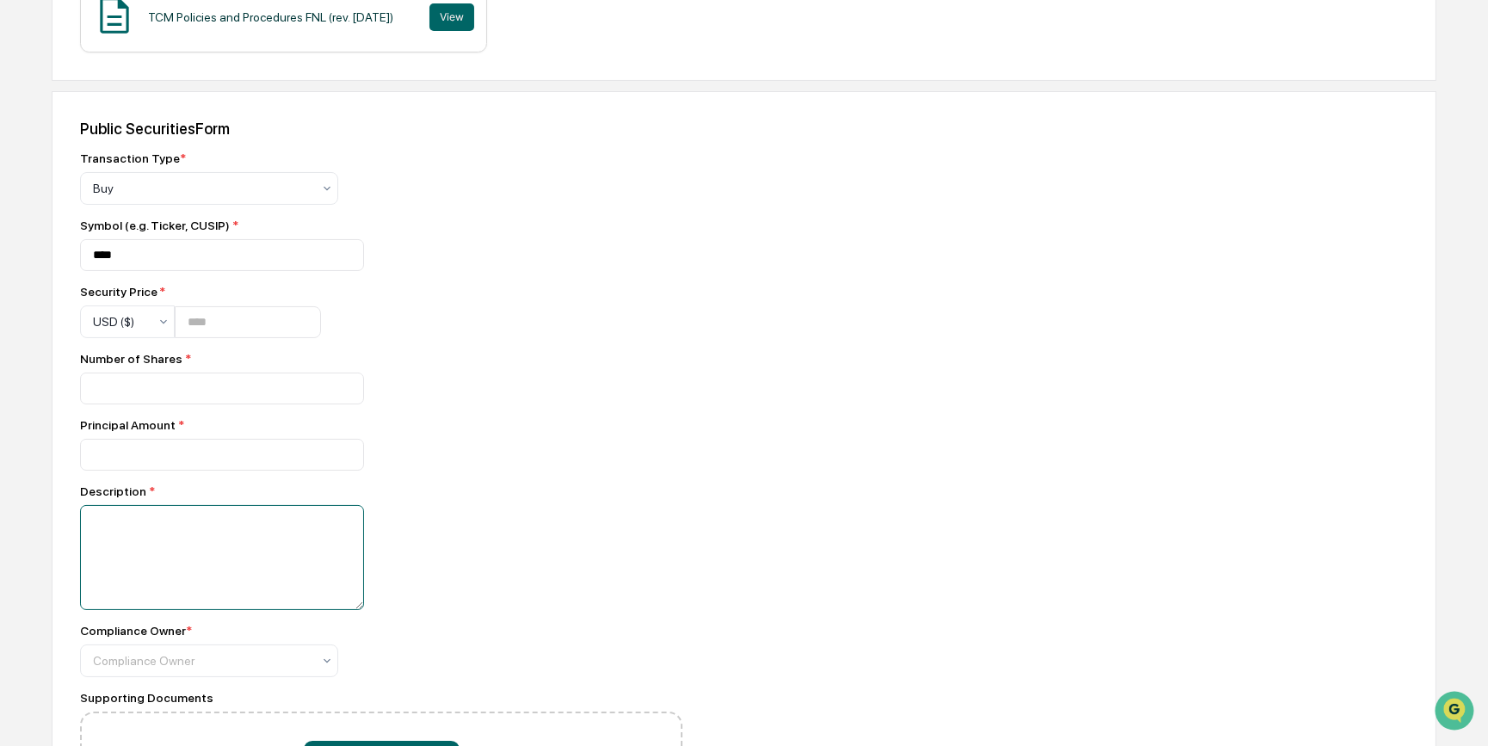
scroll to position [606, 0]
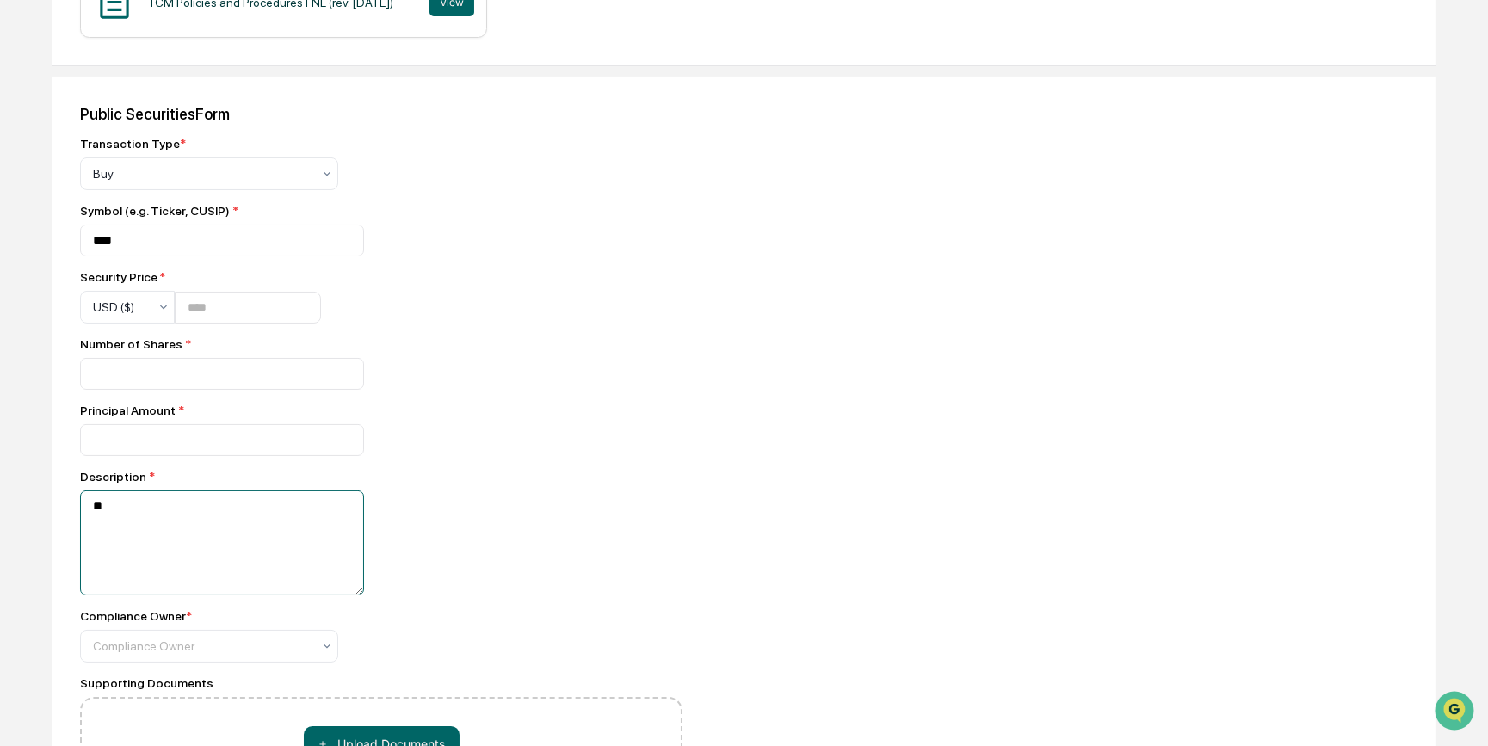
type textarea "*"
type textarea "**********"
click at [323, 189] on div at bounding box center [327, 173] width 14 height 31
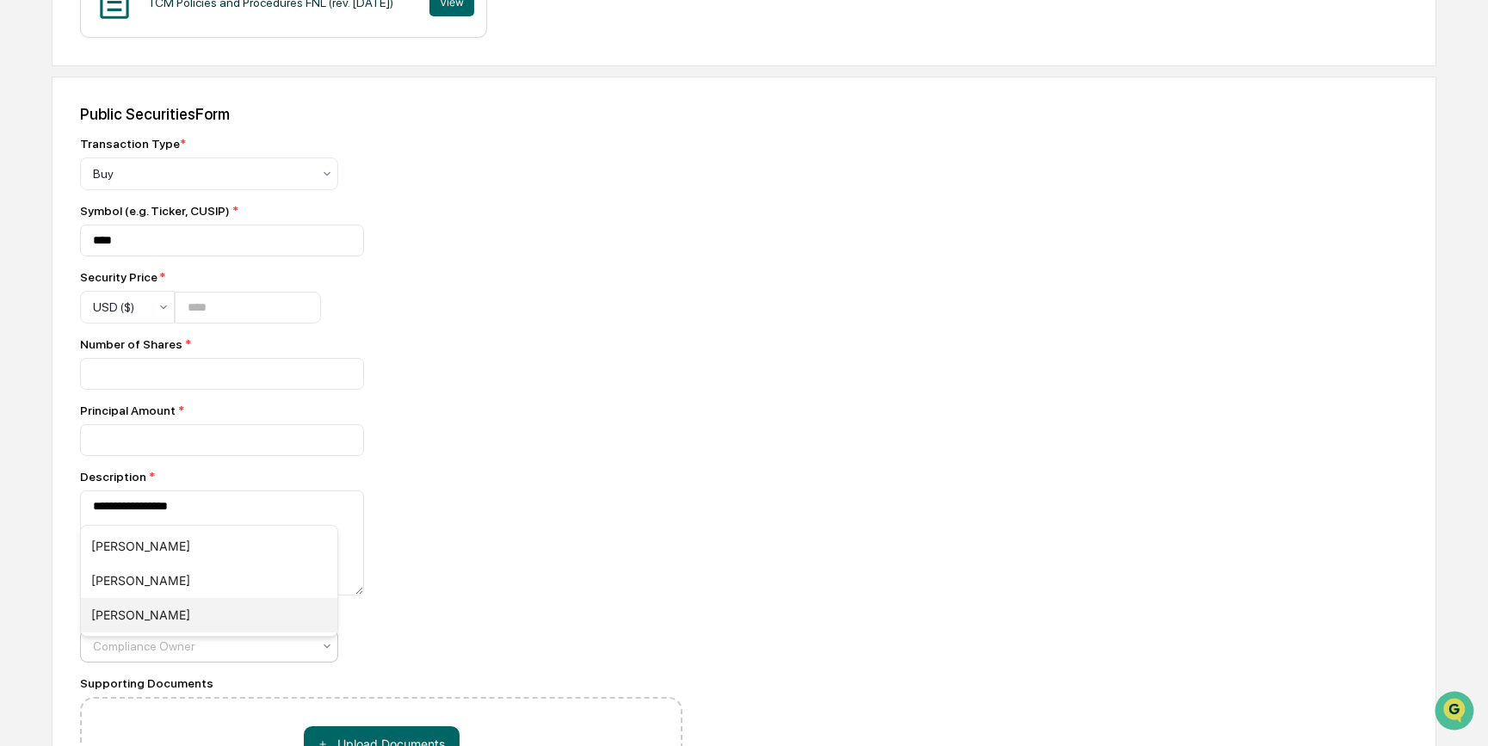
click at [304, 625] on div "[PERSON_NAME]" at bounding box center [209, 615] width 257 height 34
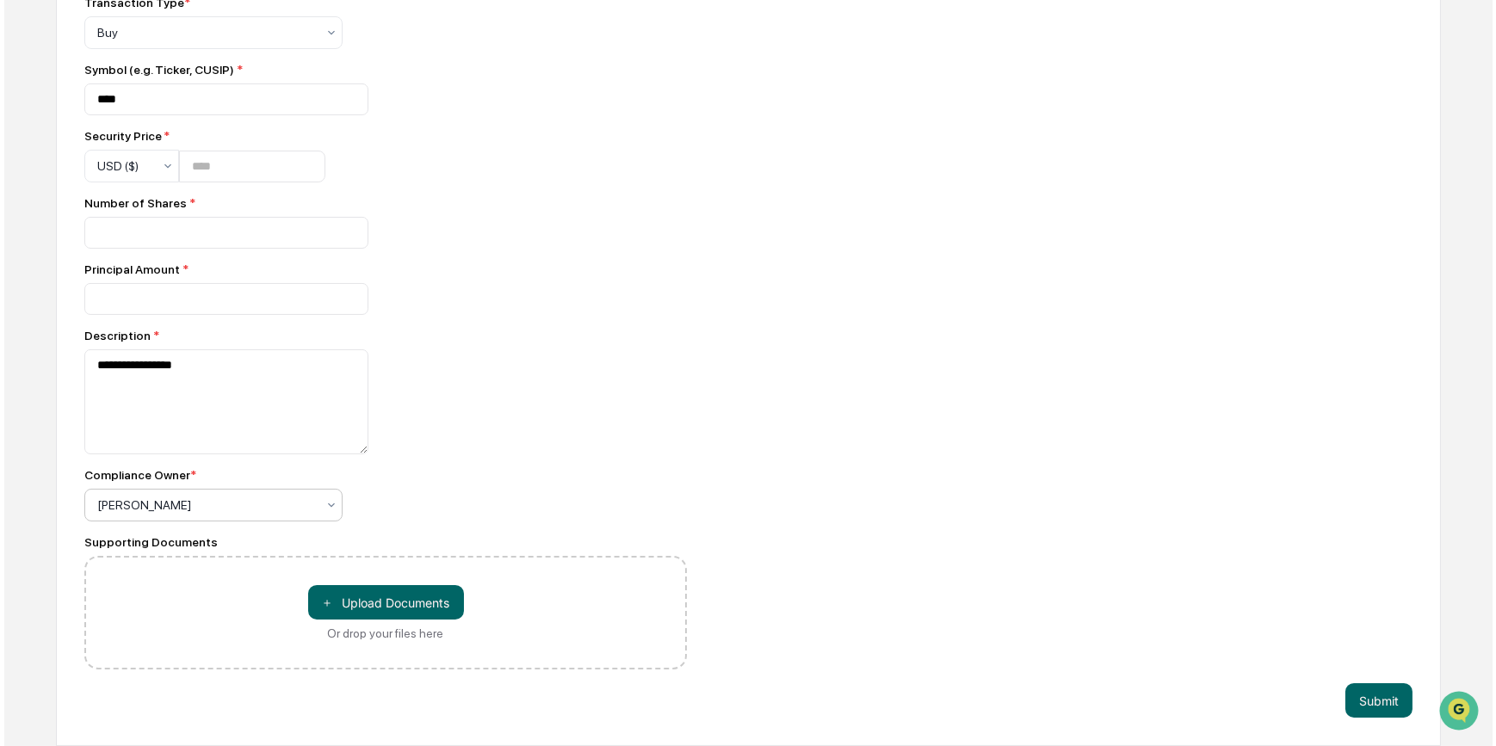
scroll to position [763, 0]
click at [1379, 697] on button "Submit" at bounding box center [1374, 700] width 67 height 34
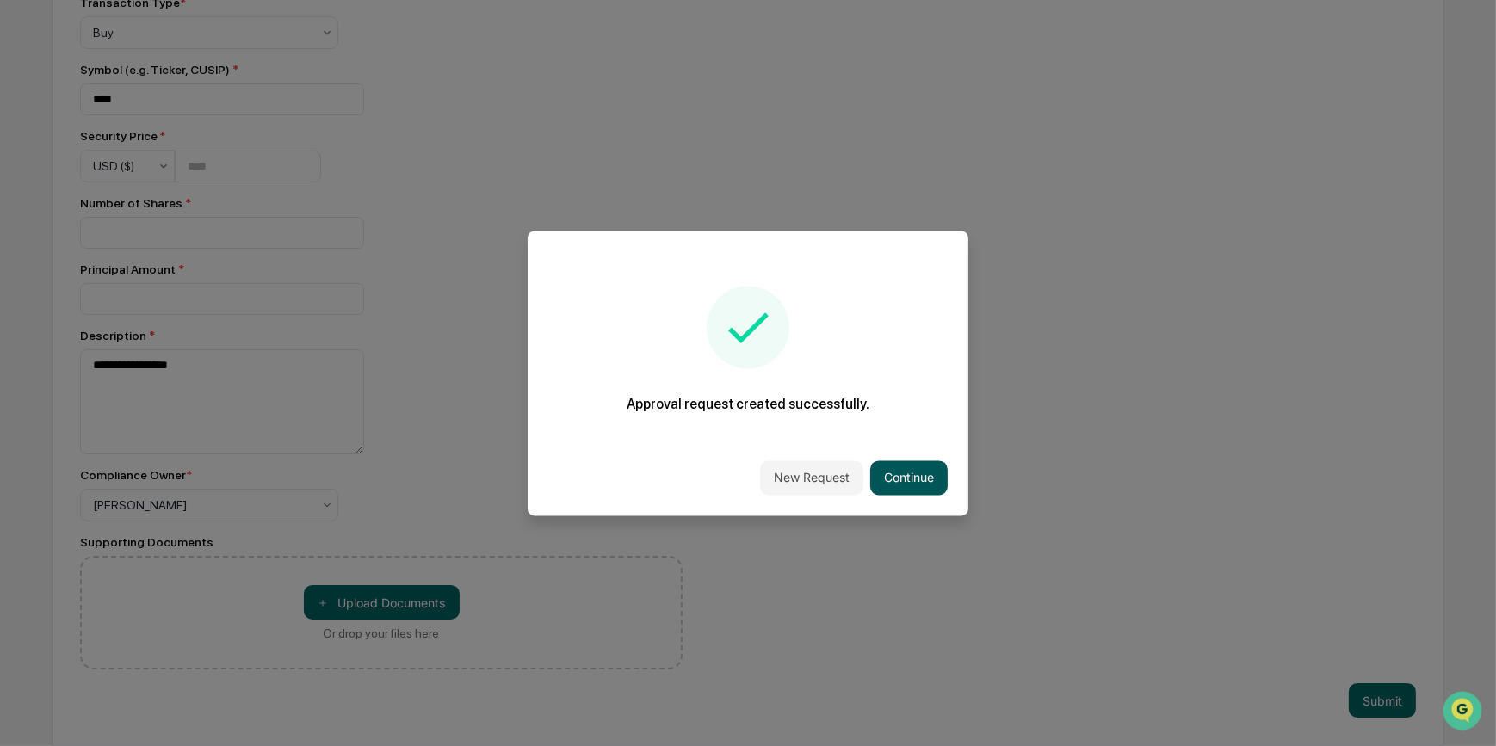
click at [915, 475] on button "Continue" at bounding box center [908, 478] width 77 height 34
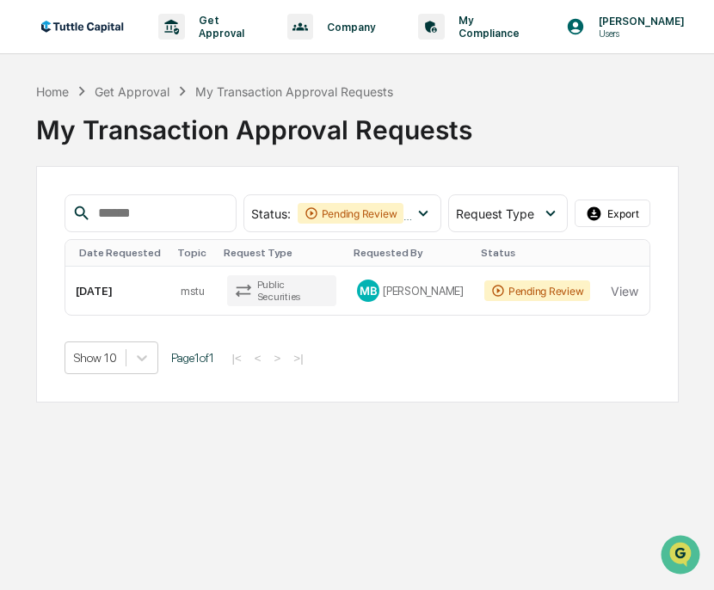
click at [426, 447] on div "Get Approval Content & Transactions Company Policies & Documents My Compliance …" at bounding box center [357, 295] width 714 height 590
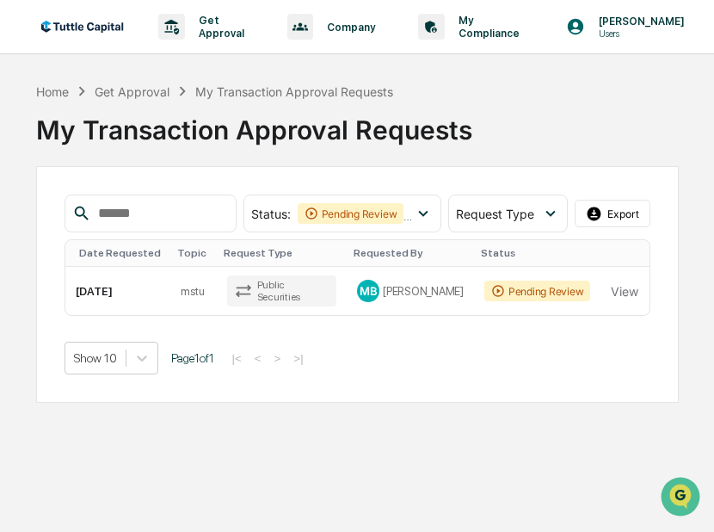
click at [573, 121] on div "My Transaction Approval Requests" at bounding box center [357, 123] width 643 height 45
